Goal: Find specific page/section

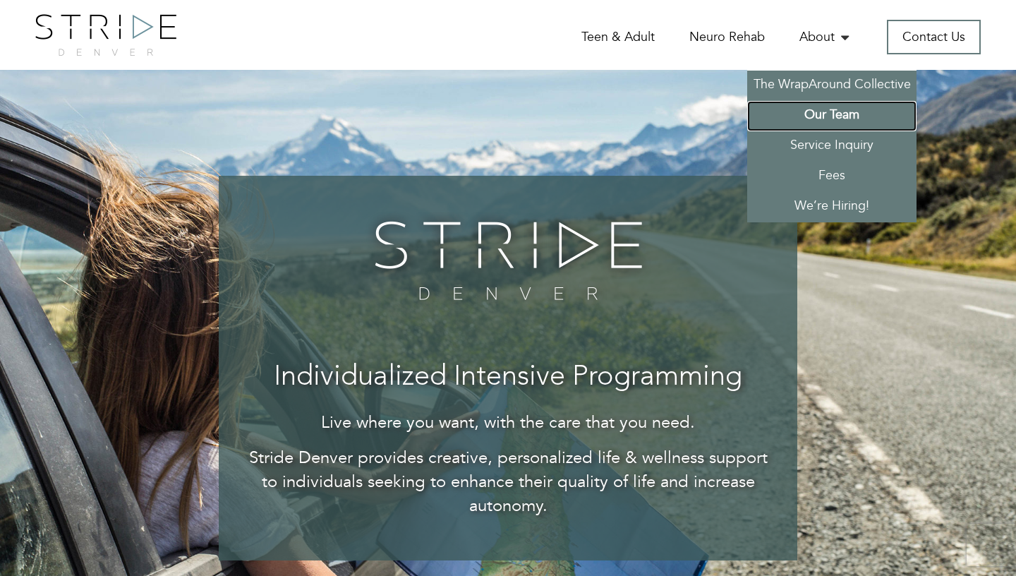
click at [834, 116] on link "Our Team" at bounding box center [831, 116] width 169 height 30
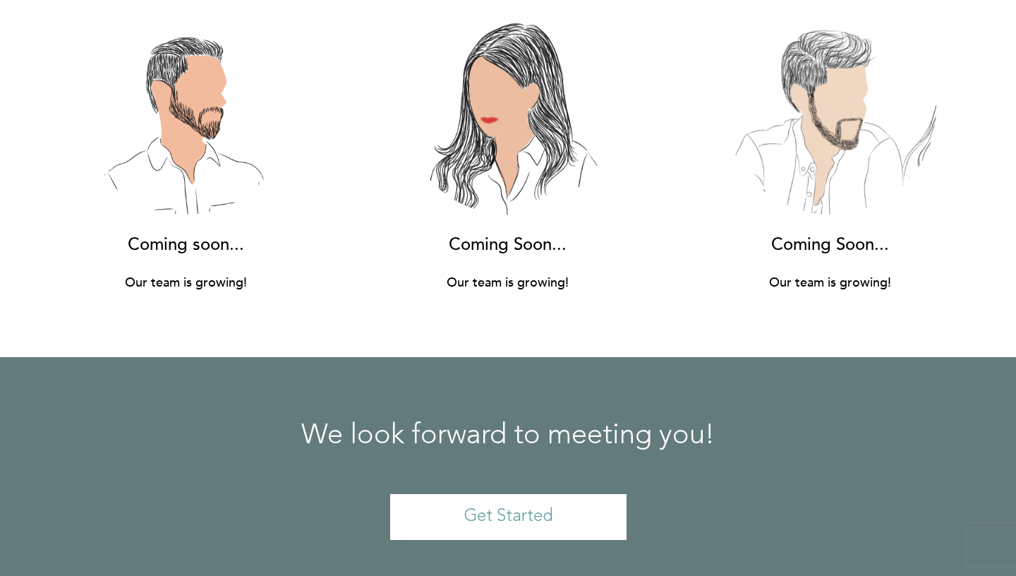
scroll to position [10354, 0]
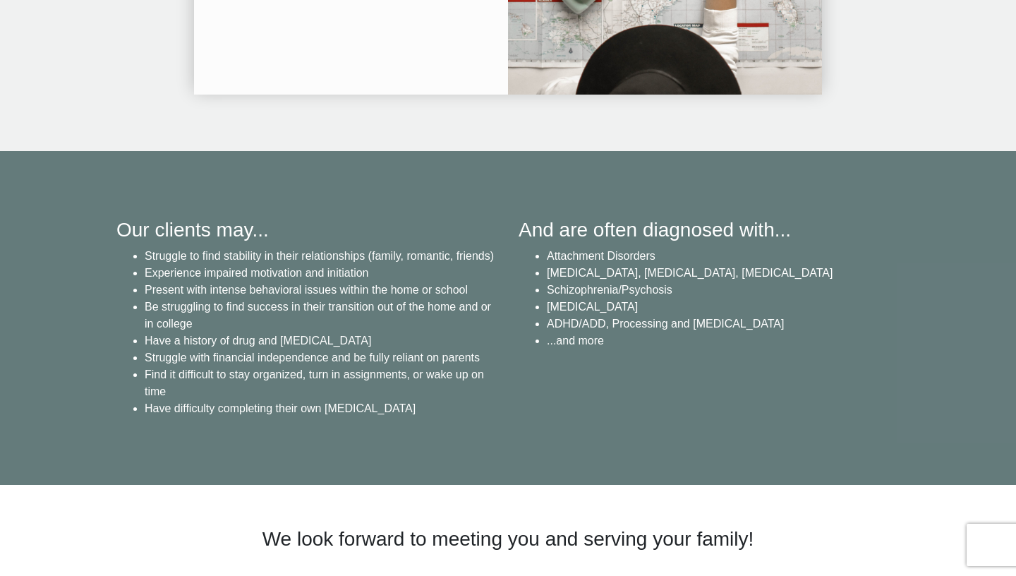
scroll to position [2734, 0]
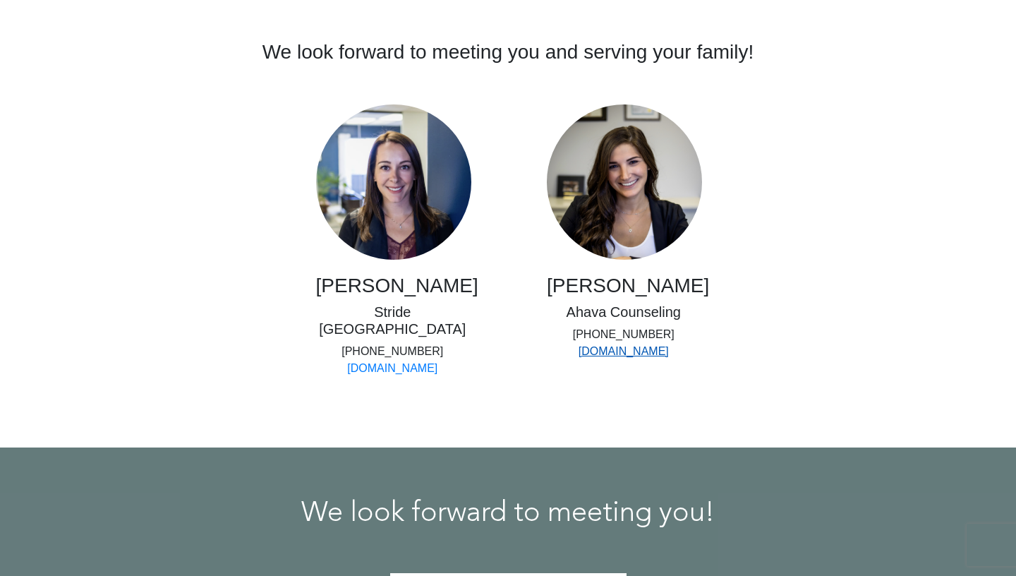
click at [662, 357] on link "[DOMAIN_NAME]" at bounding box center [624, 351] width 90 height 12
